Goal: Task Accomplishment & Management: Manage account settings

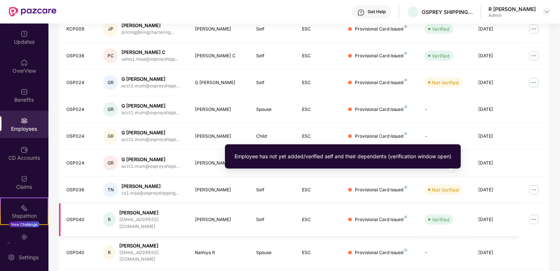
scroll to position [179, 0]
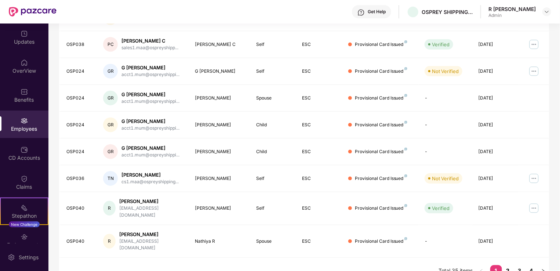
click at [510, 265] on link "2" at bounding box center [508, 270] width 12 height 11
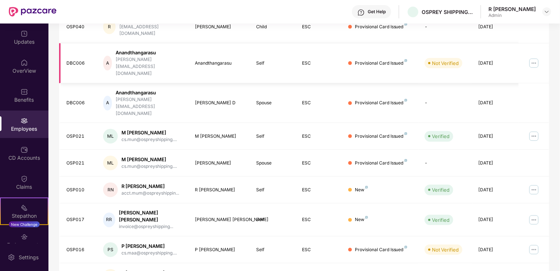
click at [538, 57] on img at bounding box center [534, 63] width 12 height 12
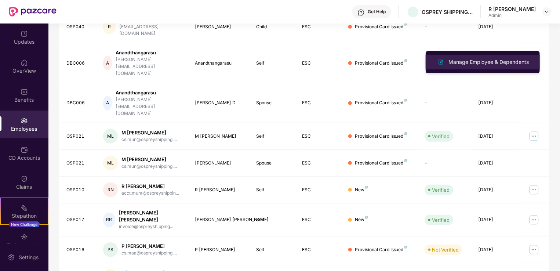
click at [515, 58] on div "Manage Employee & Dependents" at bounding box center [488, 62] width 83 height 8
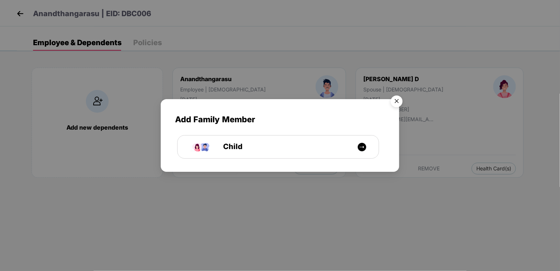
click at [397, 103] on img "Close" at bounding box center [397, 102] width 21 height 21
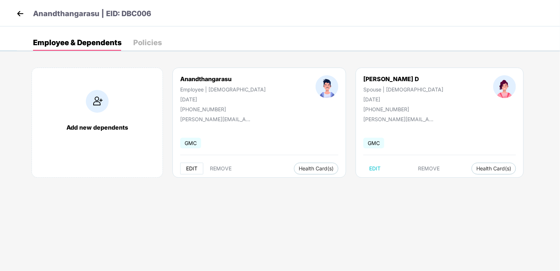
click at [190, 167] on span "EDIT" at bounding box center [191, 169] width 11 height 6
select select "****"
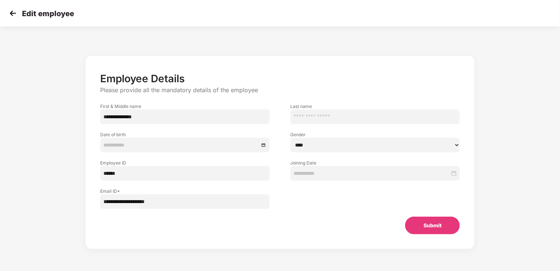
type input "**********"
click at [170, 206] on input "**********" at bounding box center [185, 201] width 170 height 15
type input "**********"
click at [182, 203] on input "**********" at bounding box center [185, 201] width 170 height 15
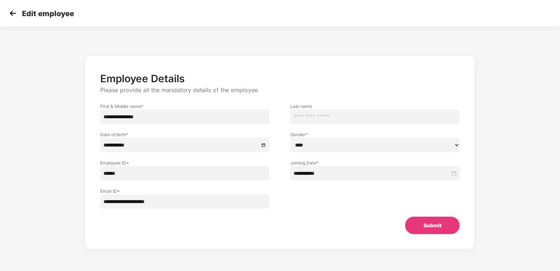
click at [428, 231] on button "Submit" at bounding box center [432, 226] width 55 height 18
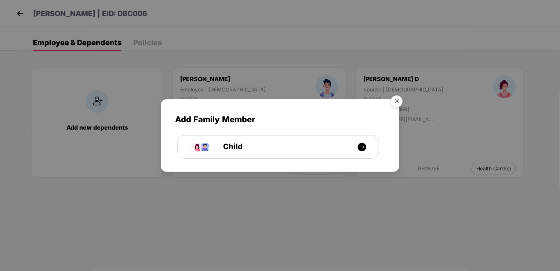
click at [394, 102] on img "Close" at bounding box center [397, 102] width 21 height 21
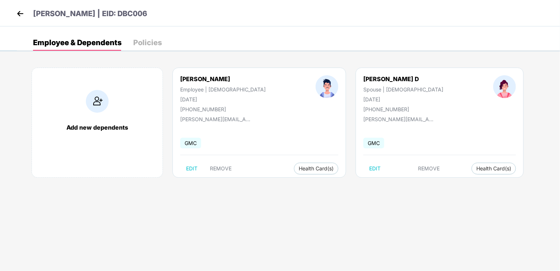
click at [150, 43] on div "Policies" at bounding box center [147, 42] width 29 height 7
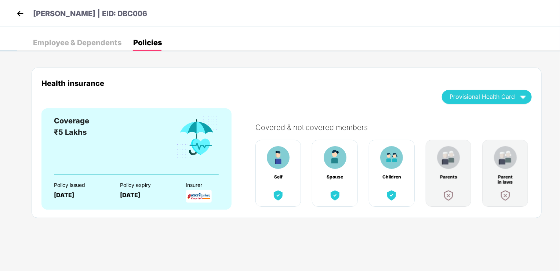
click at [68, 57] on div "Health insurance Provisional Health Card Coverage ₹5 Lakhs Policy issued [DATE]…" at bounding box center [289, 150] width 544 height 186
click at [71, 43] on div "Employee & Dependents" at bounding box center [77, 42] width 89 height 7
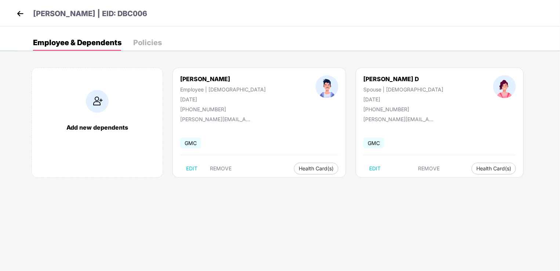
click at [21, 10] on img at bounding box center [20, 13] width 11 height 11
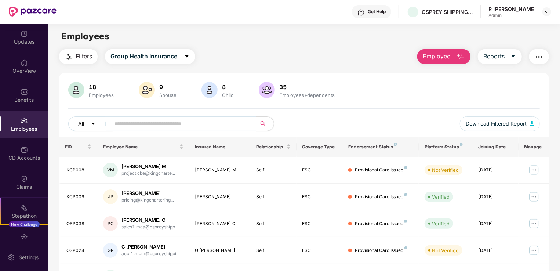
click at [94, 123] on icon "caret-down" at bounding box center [93, 123] width 5 height 5
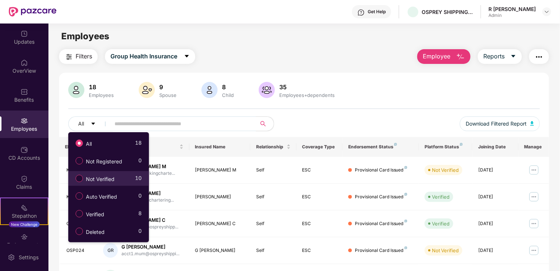
click at [100, 177] on span "Not Verified" at bounding box center [100, 179] width 35 height 8
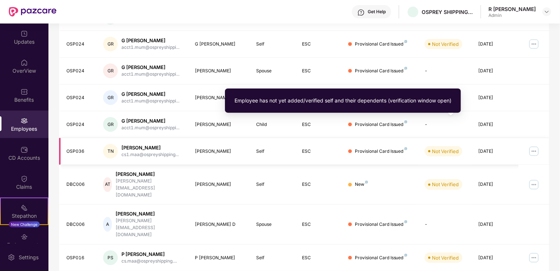
scroll to position [179, 0]
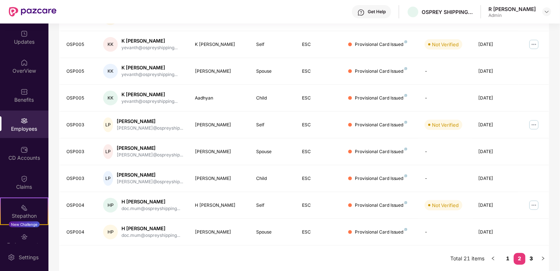
click at [533, 258] on link "3" at bounding box center [532, 258] width 12 height 11
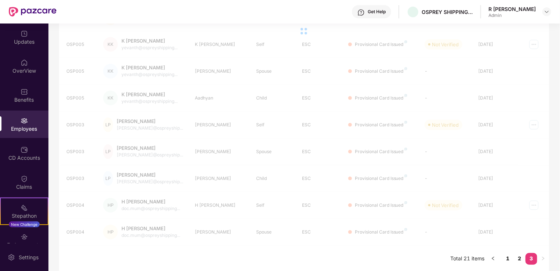
scroll to position [24, 0]
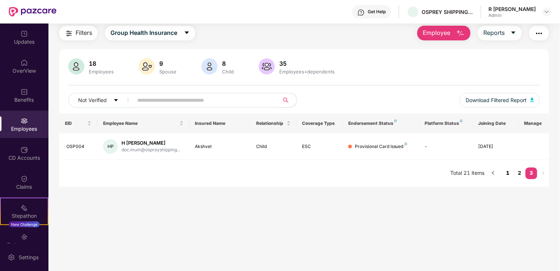
click at [508, 175] on link "1" at bounding box center [508, 172] width 12 height 11
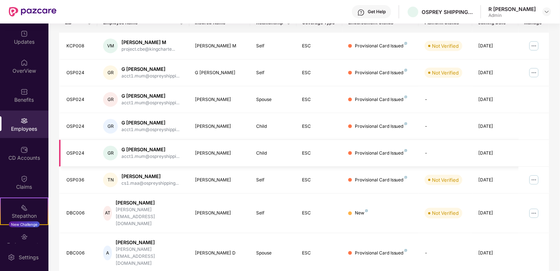
scroll to position [179, 0]
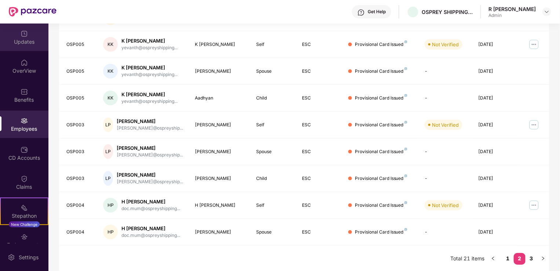
click at [28, 41] on div "Updates" at bounding box center [24, 41] width 48 height 7
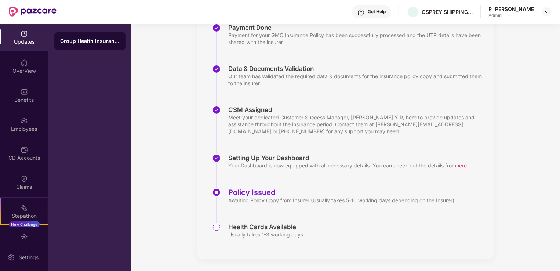
scroll to position [119, 0]
click at [28, 73] on div "OverView" at bounding box center [24, 70] width 48 height 7
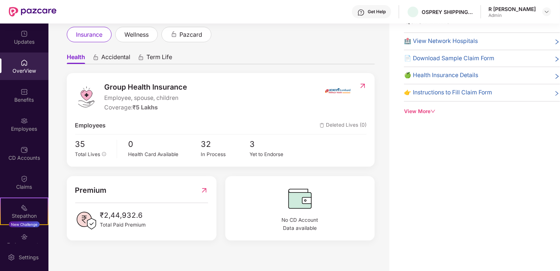
scroll to position [26, 0]
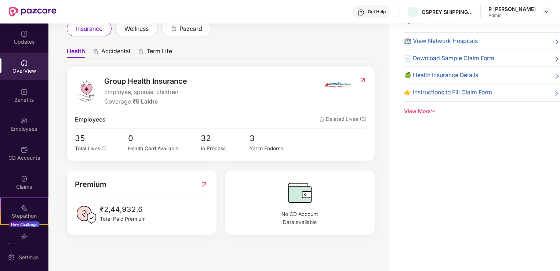
click at [108, 51] on span "Accidental" at bounding box center [115, 52] width 29 height 11
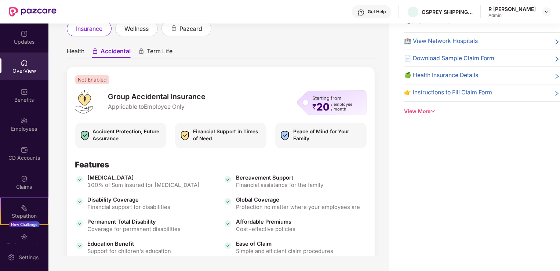
click at [156, 54] on span "Term Life" at bounding box center [160, 52] width 26 height 11
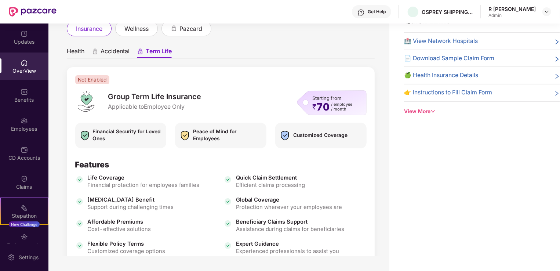
click at [109, 52] on span "Accidental" at bounding box center [115, 52] width 29 height 11
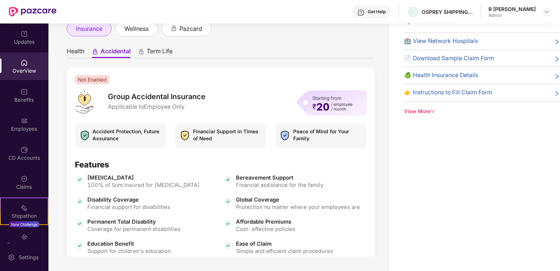
click at [82, 52] on span "Health" at bounding box center [76, 52] width 18 height 11
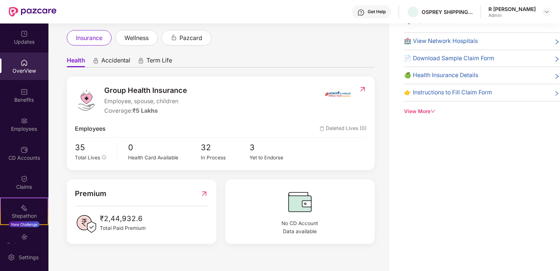
scroll to position [26, 0]
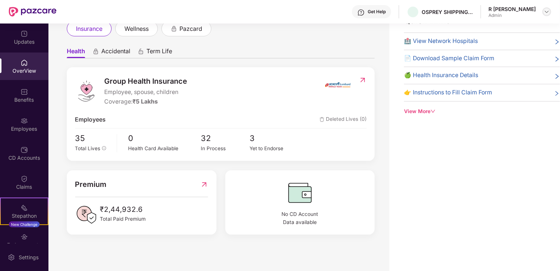
click at [551, 8] on div at bounding box center [547, 11] width 9 height 9
click at [545, 11] on img at bounding box center [547, 12] width 6 height 6
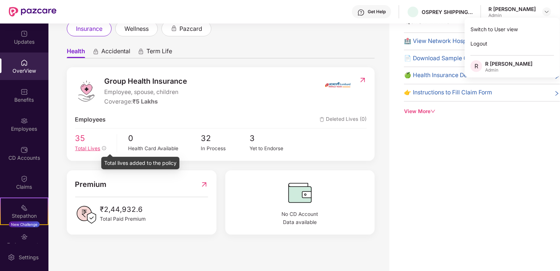
click at [102, 149] on icon "info-circle" at bounding box center [104, 148] width 4 height 4
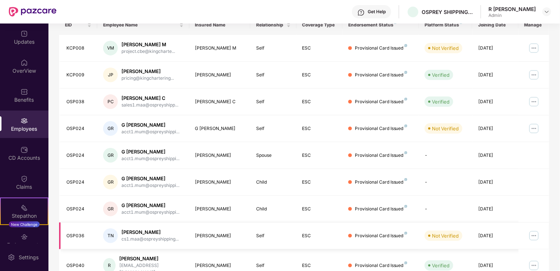
scroll to position [179, 0]
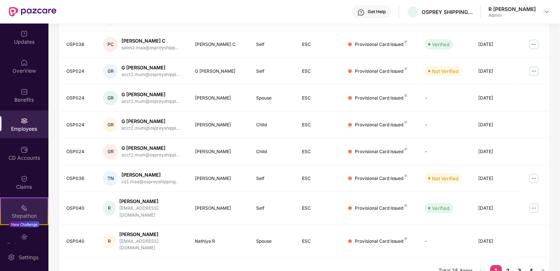
click at [16, 220] on div "Stepathon New Challenge" at bounding box center [24, 212] width 48 height 28
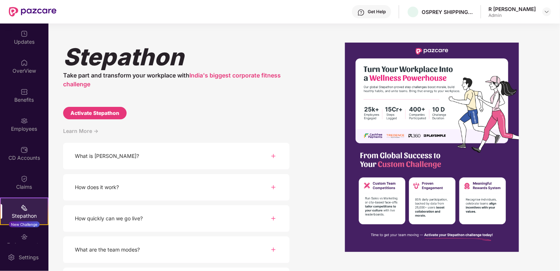
click at [115, 115] on div "Activate Stepathon" at bounding box center [95, 113] width 49 height 8
select select "****"
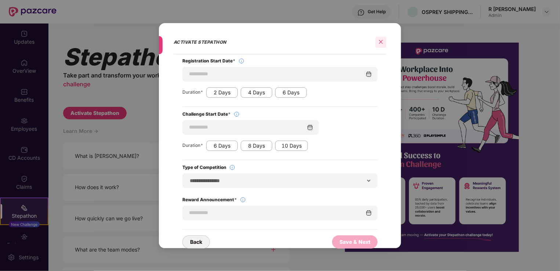
click at [383, 43] on icon "close" at bounding box center [381, 42] width 4 height 4
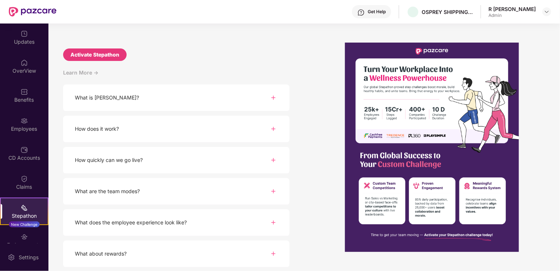
scroll to position [59, 0]
click at [187, 106] on div "What is [PERSON_NAME]?" at bounding box center [176, 97] width 227 height 27
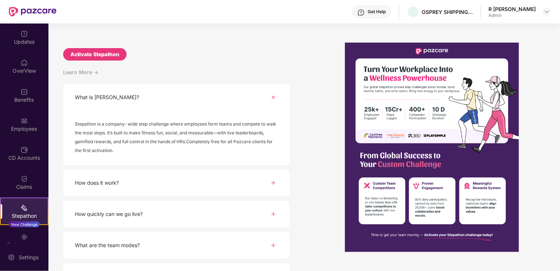
click at [157, 177] on div "How does it work?" at bounding box center [176, 183] width 227 height 27
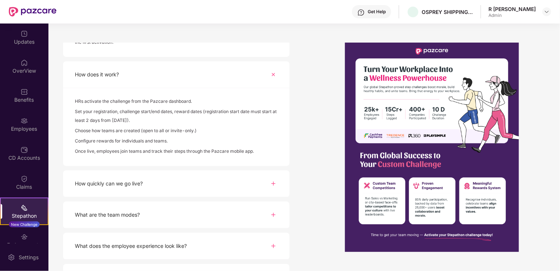
scroll to position [169, 0]
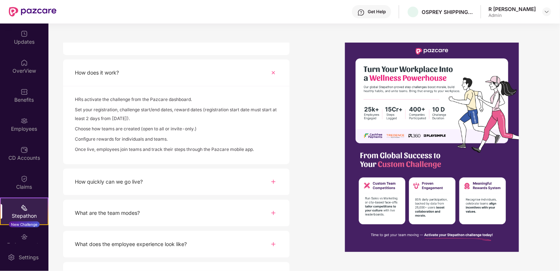
click at [163, 174] on div "How quickly can we go live?" at bounding box center [176, 182] width 227 height 27
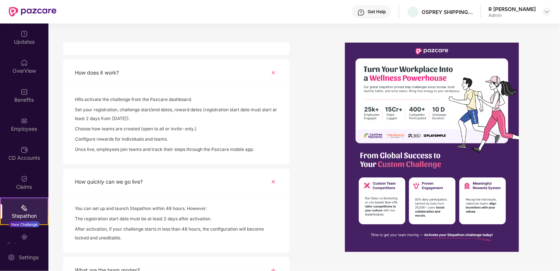
scroll to position [248, 0]
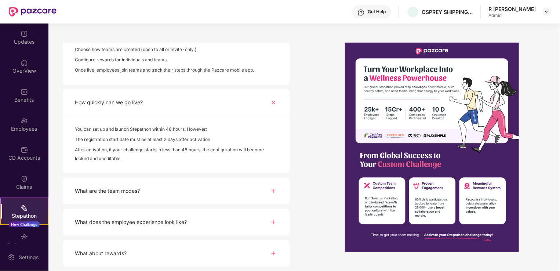
click at [180, 187] on div "What are the team modes?" at bounding box center [176, 191] width 227 height 27
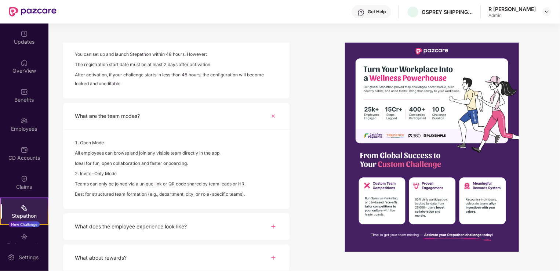
scroll to position [328, 0]
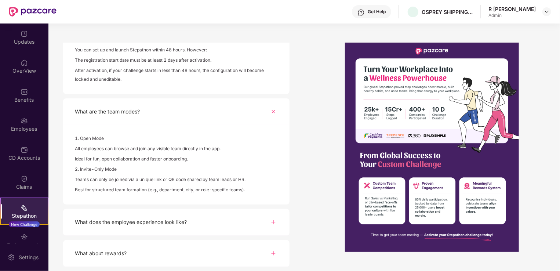
click at [134, 217] on div "What does the employee experience look like?" at bounding box center [176, 222] width 227 height 27
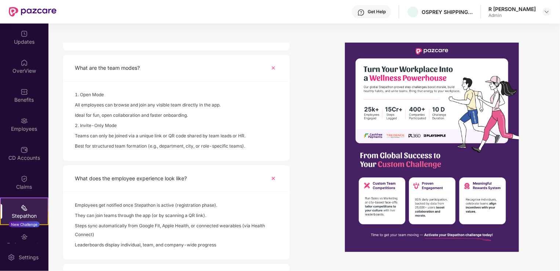
scroll to position [395, 0]
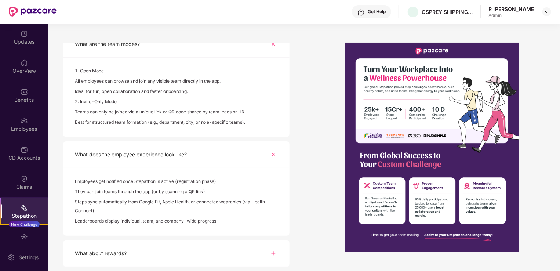
click at [179, 254] on div "What about rewards?" at bounding box center [176, 253] width 227 height 27
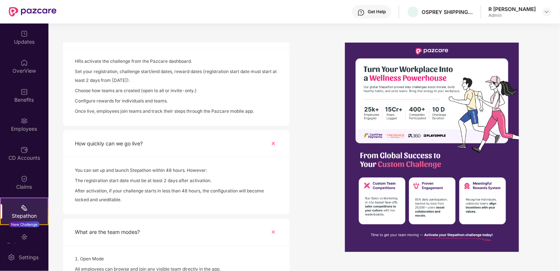
scroll to position [0, 0]
